Goal: Task Accomplishment & Management: Complete application form

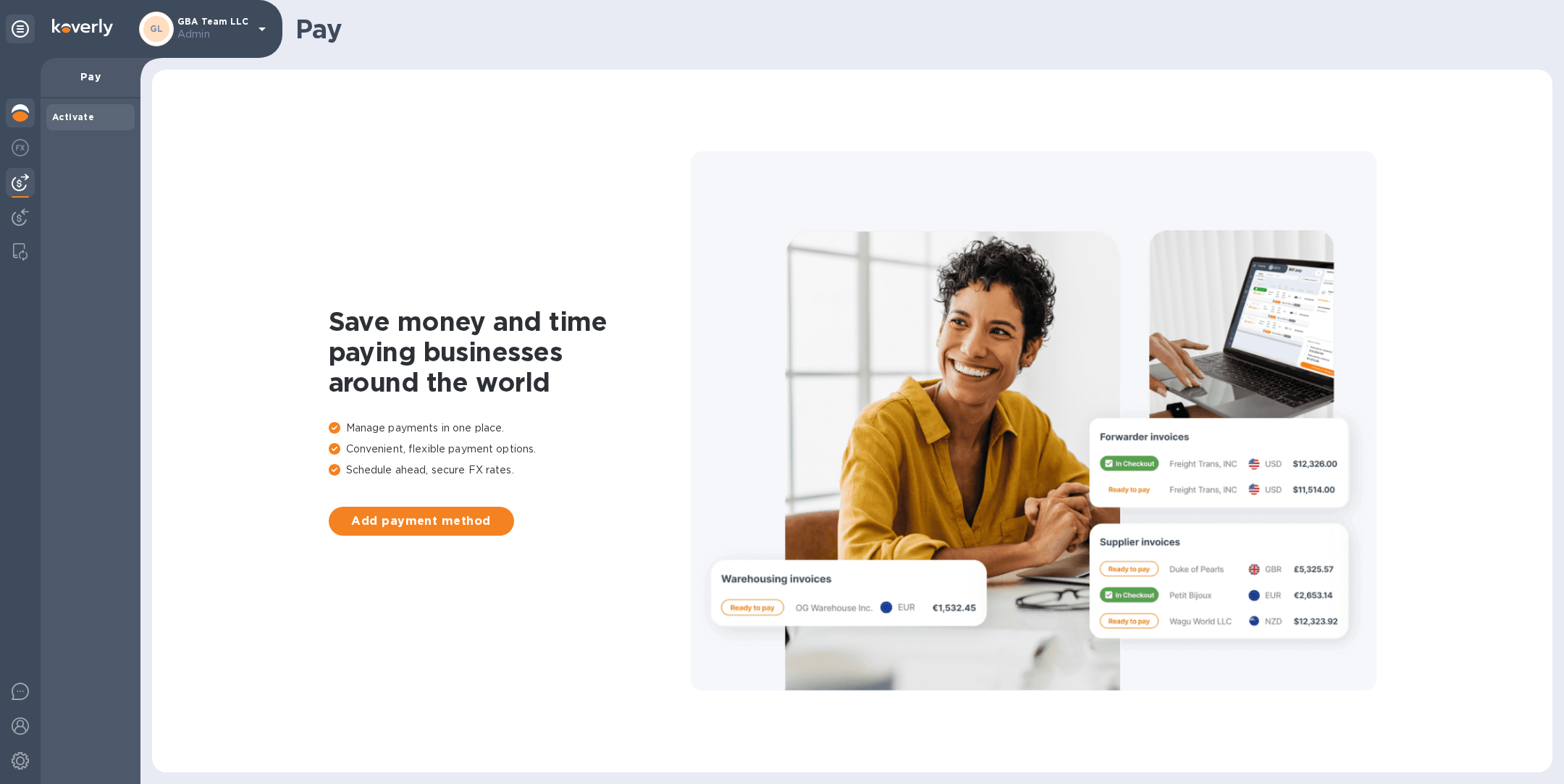
click at [17, 114] on img at bounding box center [20, 113] width 17 height 17
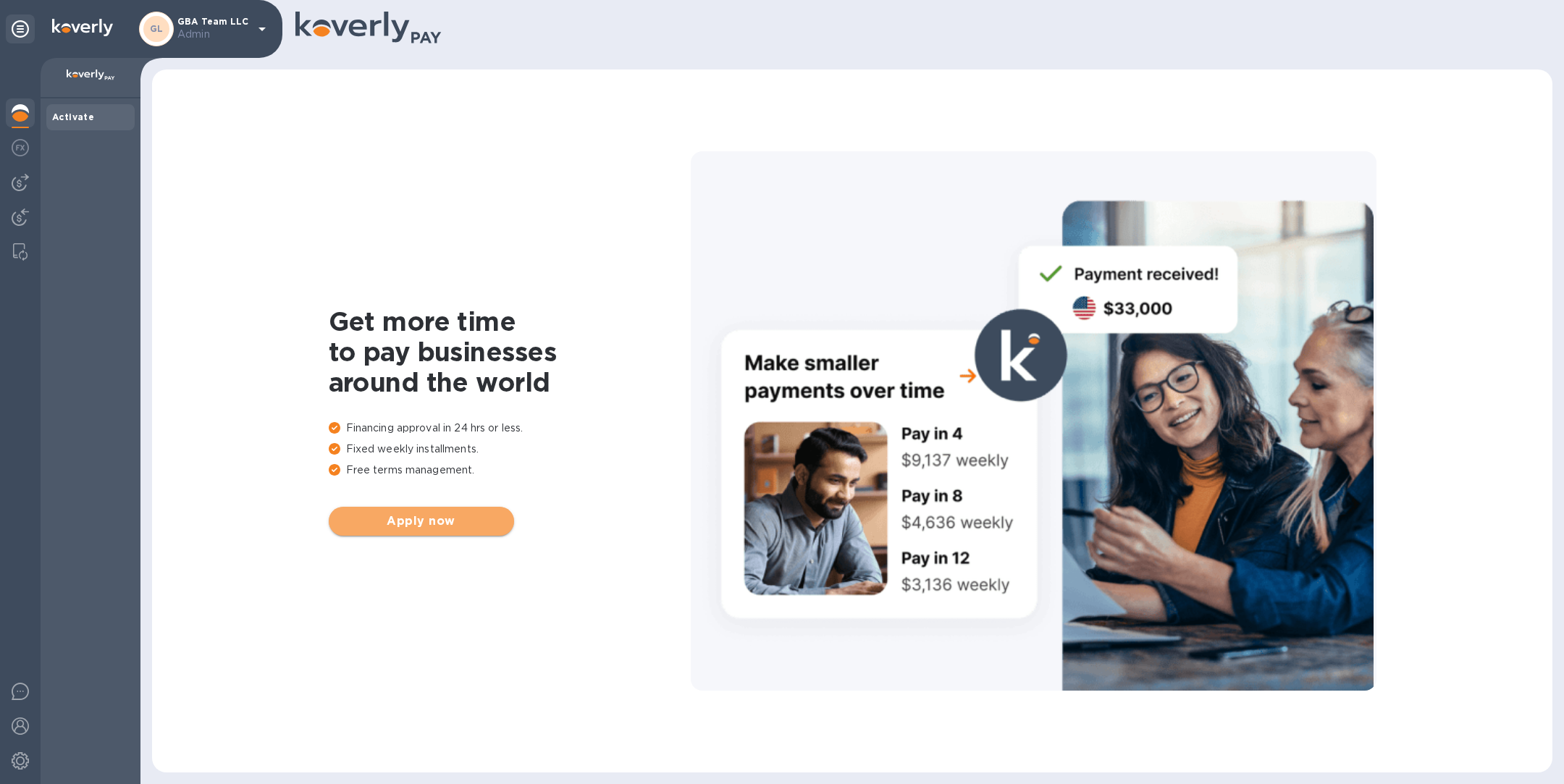
click at [374, 520] on span "Apply now" at bounding box center [421, 520] width 162 height 17
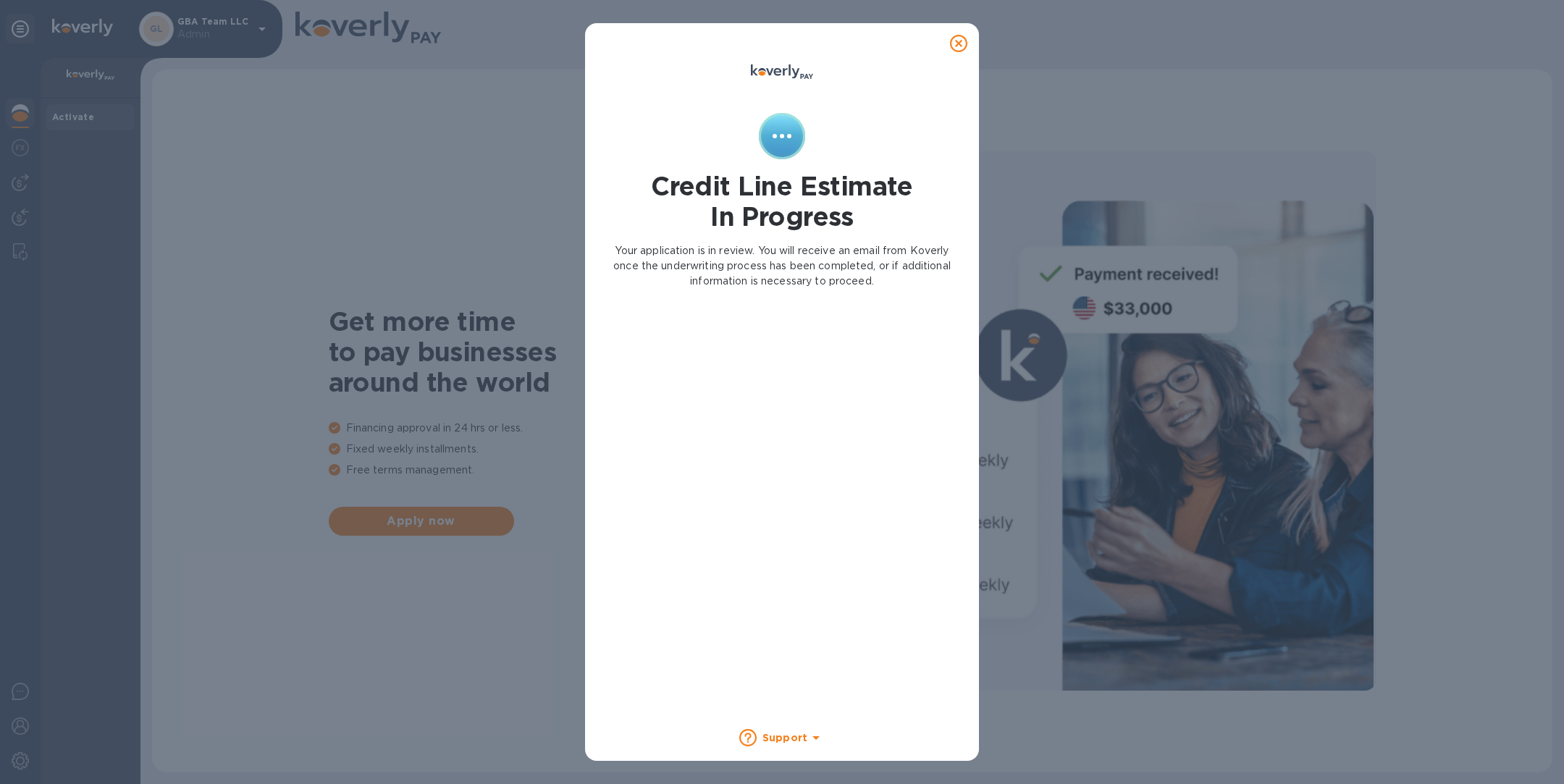
click at [964, 44] on icon at bounding box center [959, 43] width 17 height 17
